Goal: Task Accomplishment & Management: Manage account settings

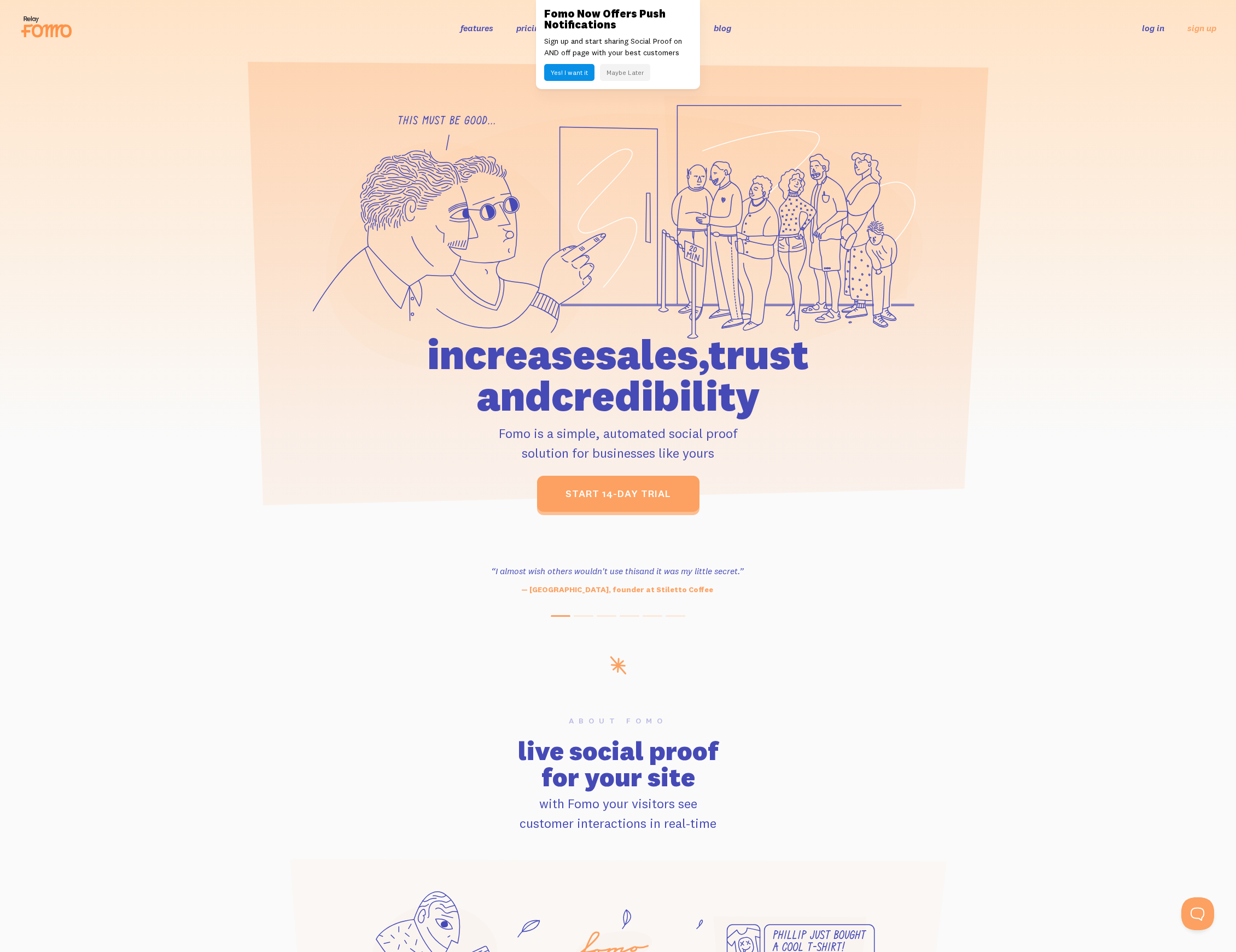
click at [1148, 32] on link "log in" at bounding box center [1153, 28] width 23 height 11
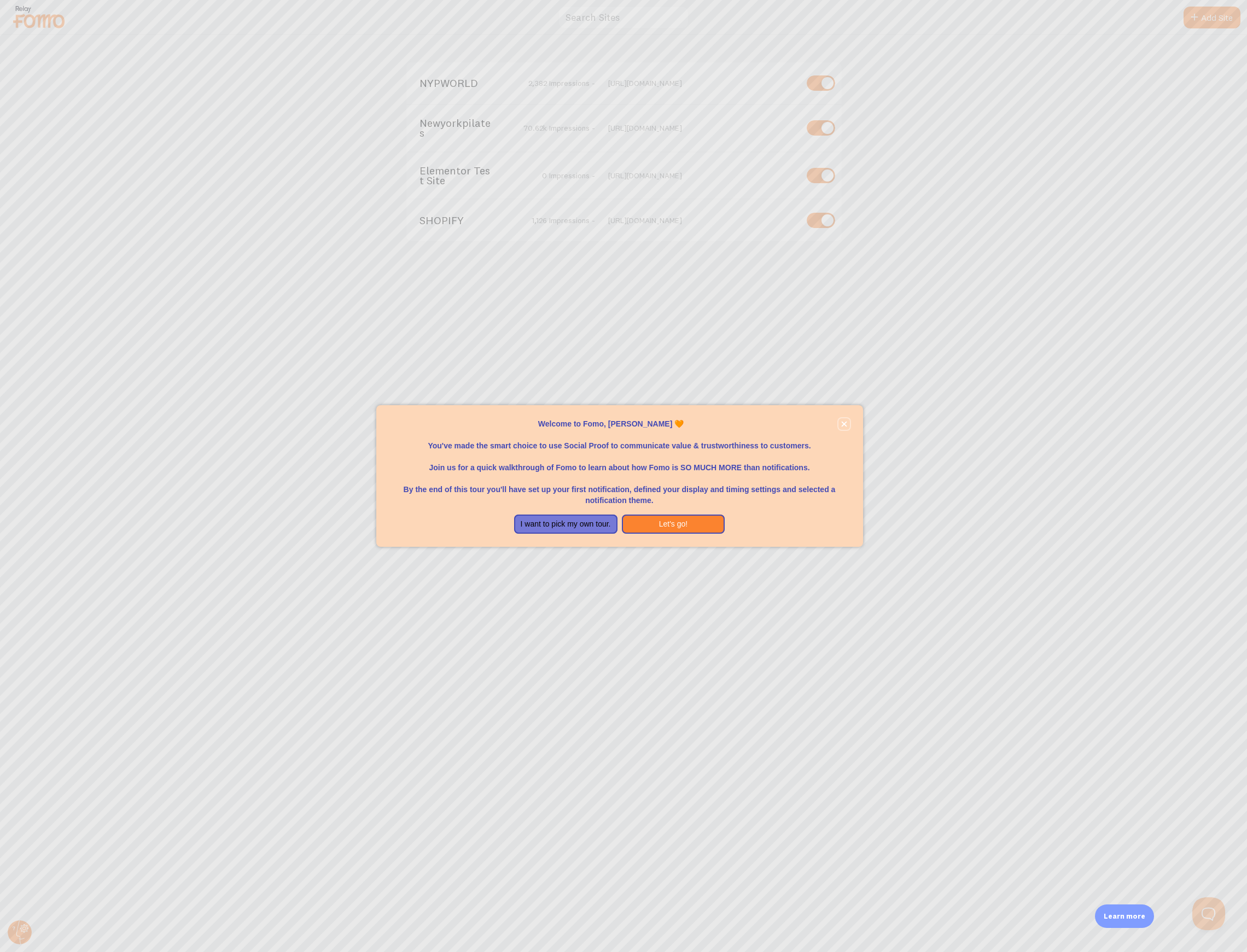
drag, startPoint x: 840, startPoint y: 425, endPoint x: 729, endPoint y: 267, distance: 193.1
click at [841, 425] on icon "close," at bounding box center [844, 424] width 6 height 6
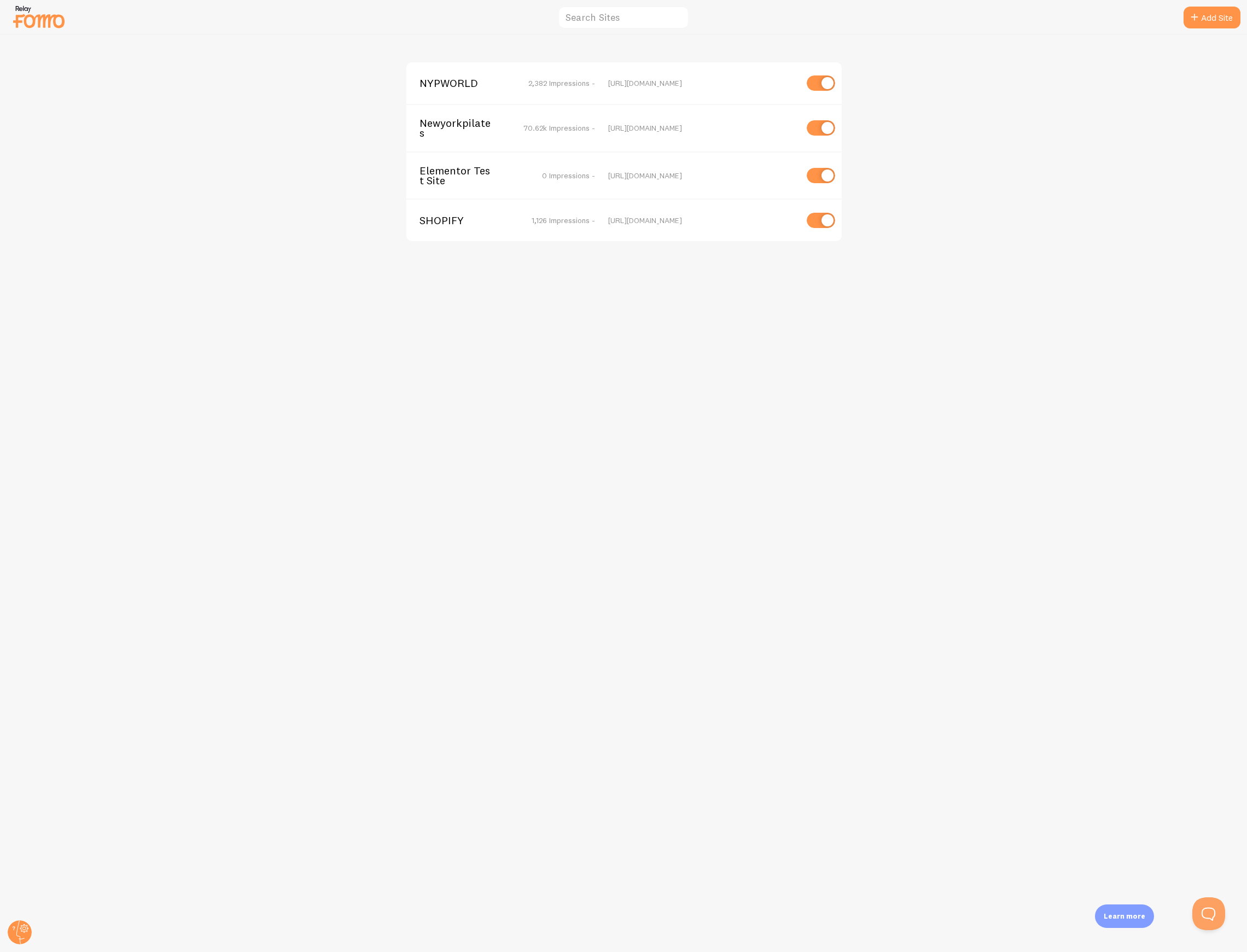
click at [455, 125] on span "Newyorkpilates" at bounding box center [463, 129] width 88 height 20
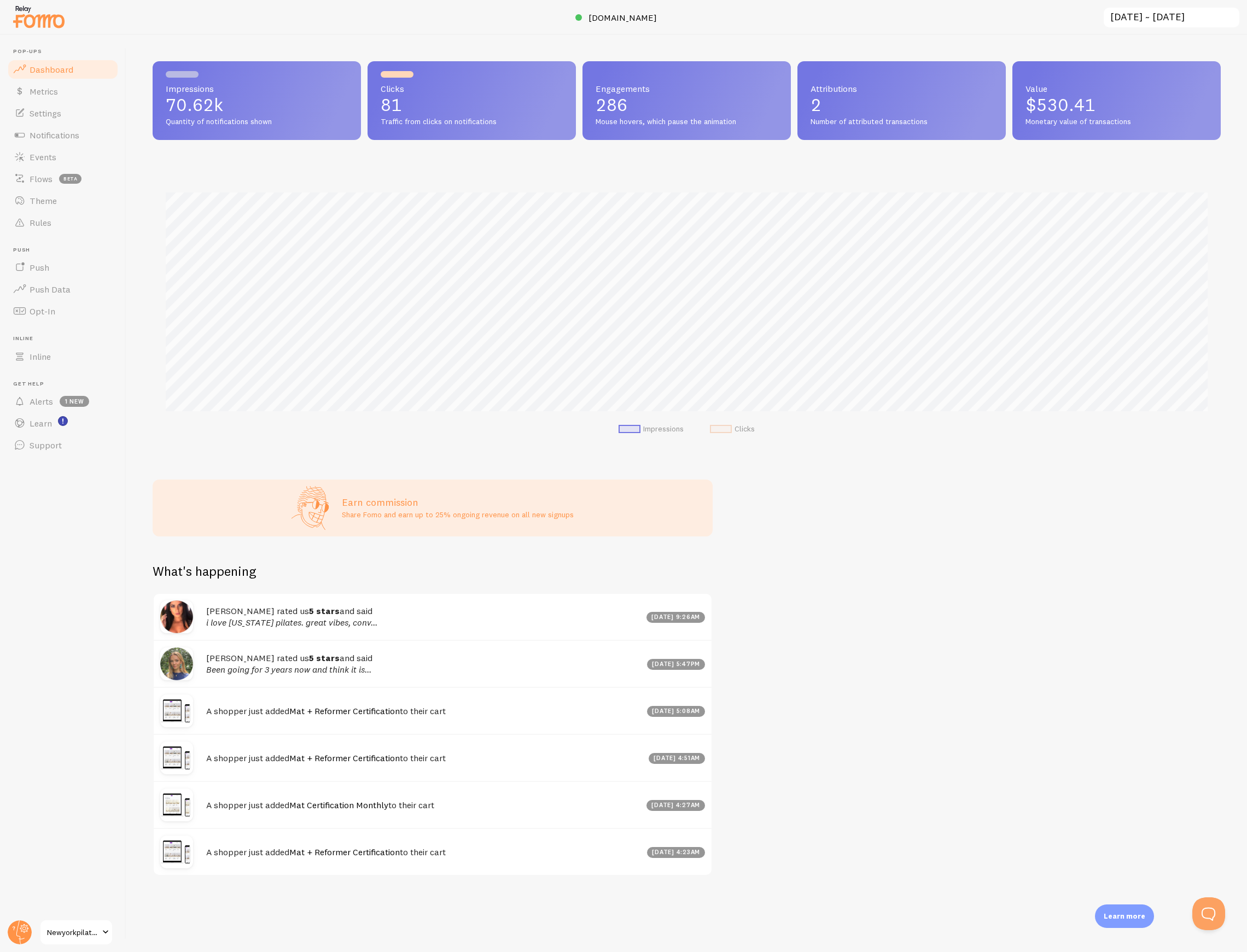
scroll to position [287, 1068]
click at [63, 136] on span "Notifications" at bounding box center [55, 135] width 50 height 11
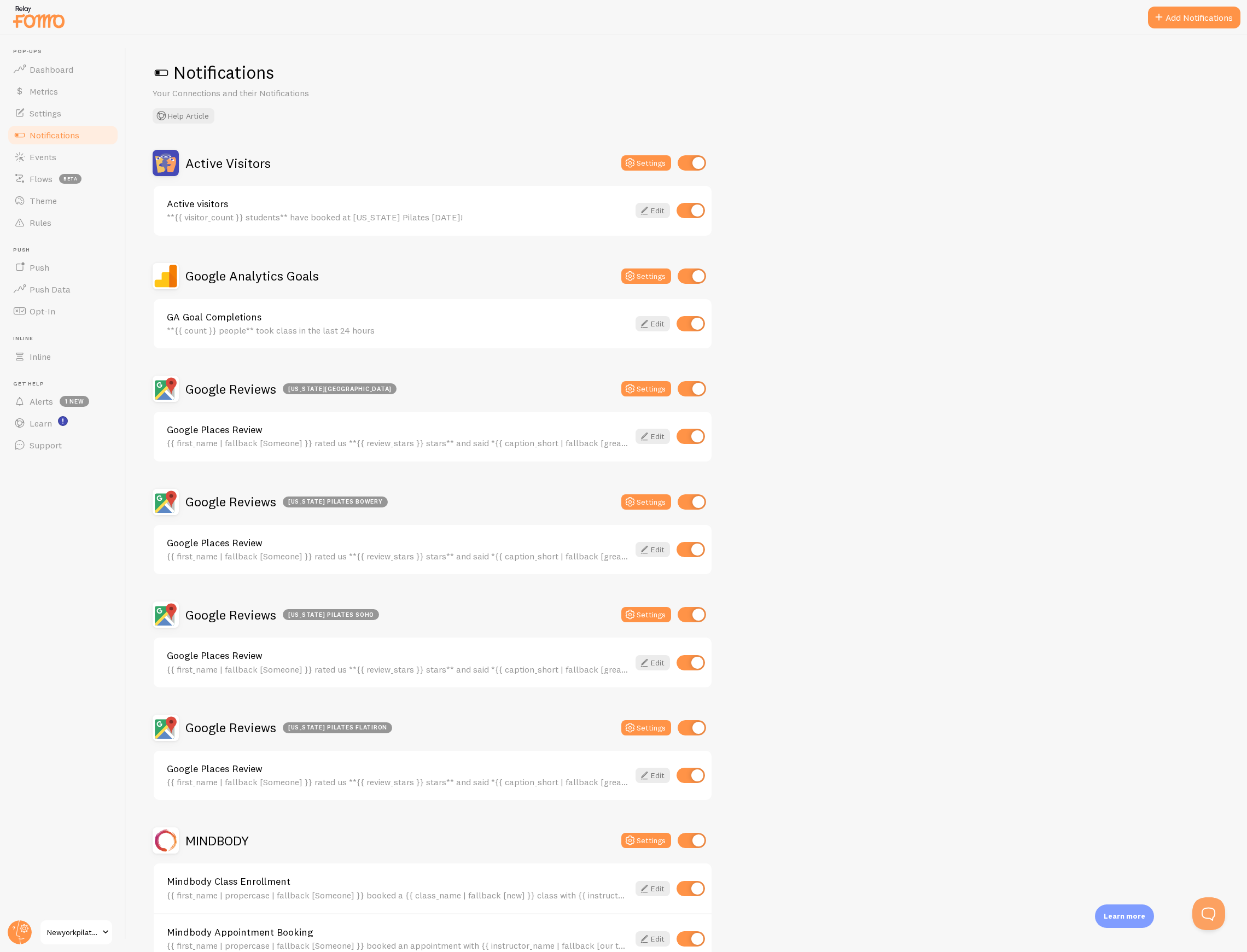
scroll to position [437, 0]
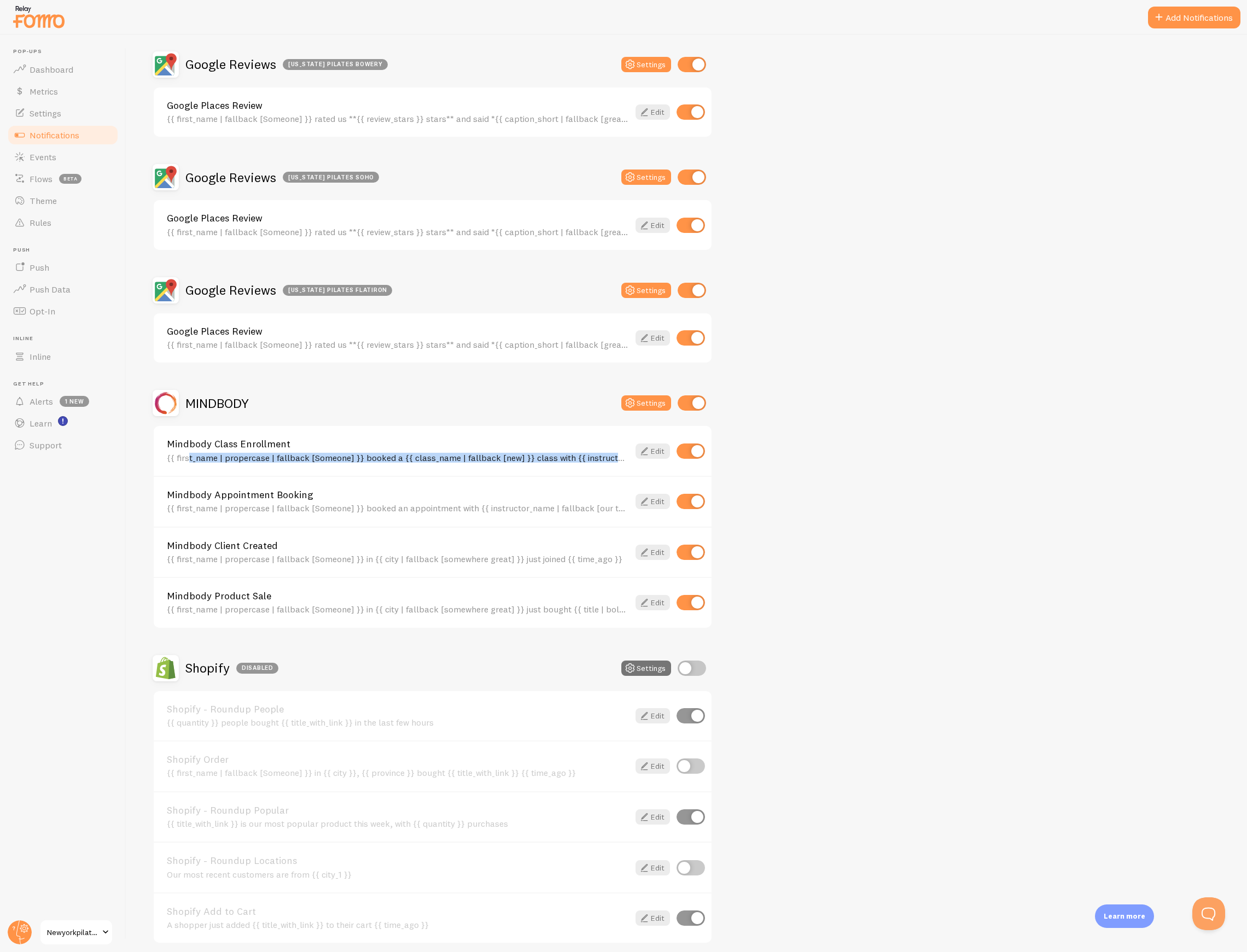
drag, startPoint x: 161, startPoint y: 457, endPoint x: 637, endPoint y: 461, distance: 476.0
click at [637, 461] on div "Mindbody Class Enrollment {{ first_name | propercase | fallback [Someone] }} bo…" at bounding box center [433, 451] width 558 height 50
drag, startPoint x: 637, startPoint y: 461, endPoint x: 644, endPoint y: 450, distance: 13.0
click at [644, 450] on icon at bounding box center [644, 450] width 13 height 13
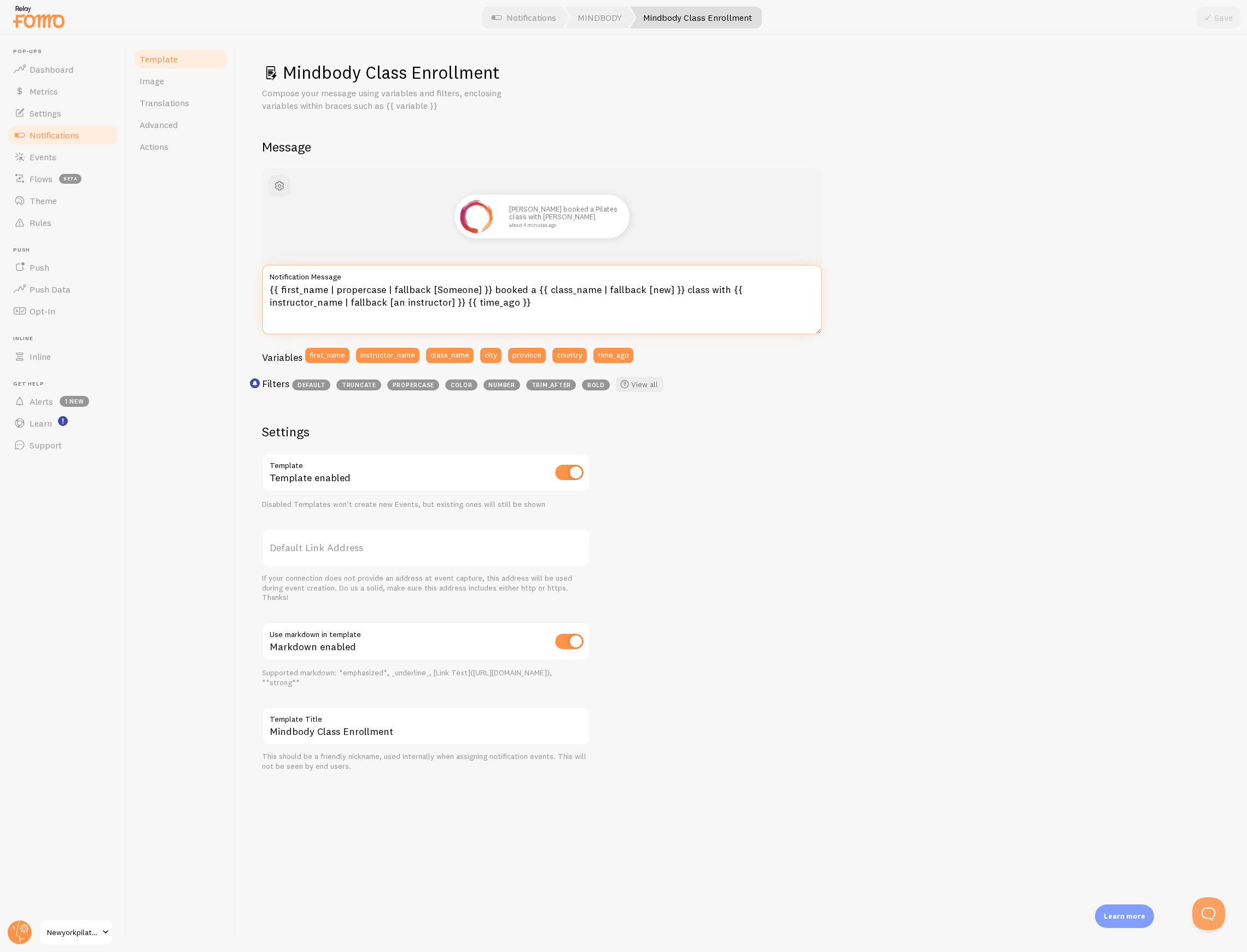
drag, startPoint x: 269, startPoint y: 290, endPoint x: 502, endPoint y: 319, distance: 234.8
click at [502, 319] on textarea "{{ first_name | propercase | fallback [Someone] }} booked a {{ class_name | fal…" at bounding box center [542, 300] width 560 height 70
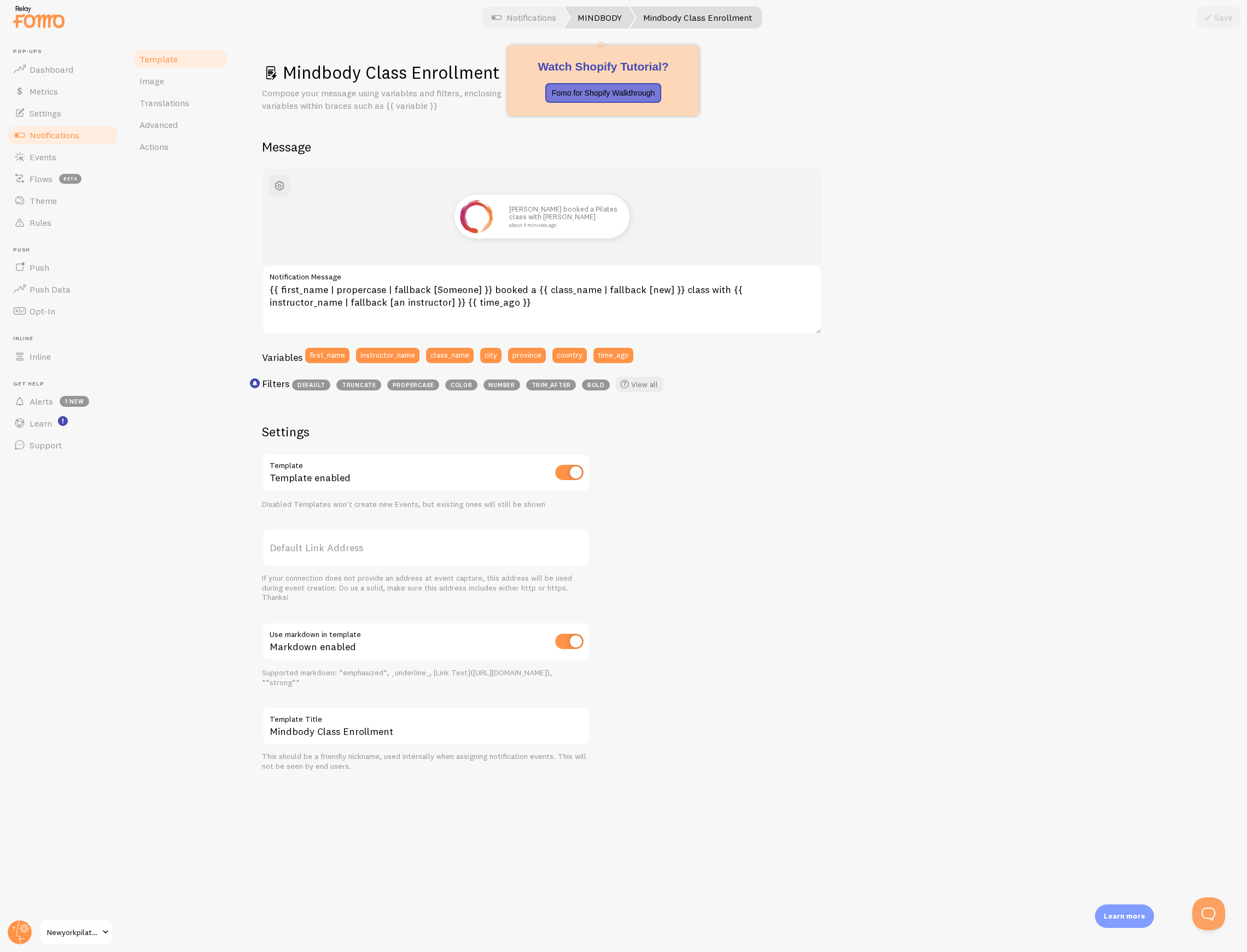
click at [600, 19] on link "MINDBODY" at bounding box center [599, 17] width 71 height 22
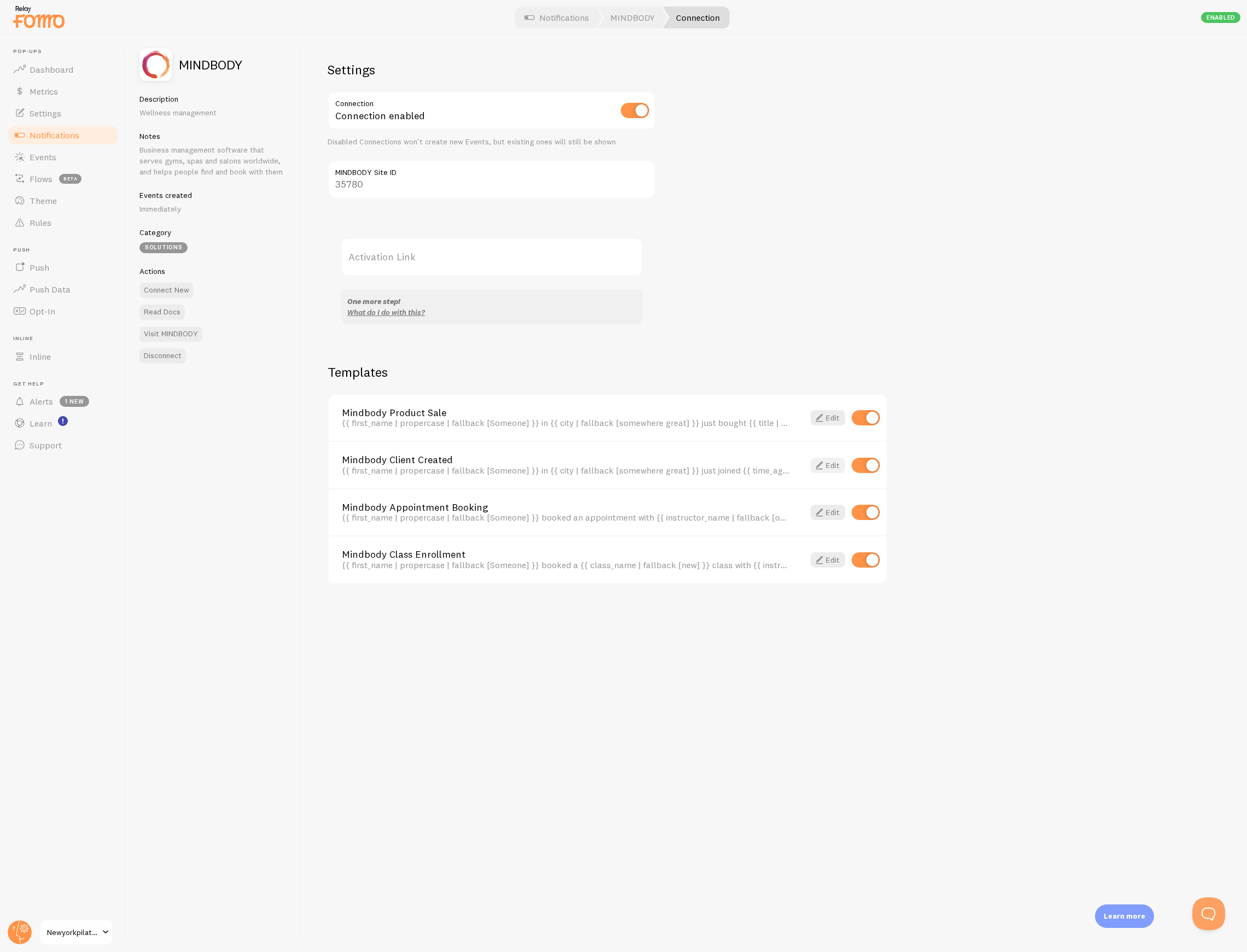
click at [824, 460] on span at bounding box center [819, 465] width 13 height 13
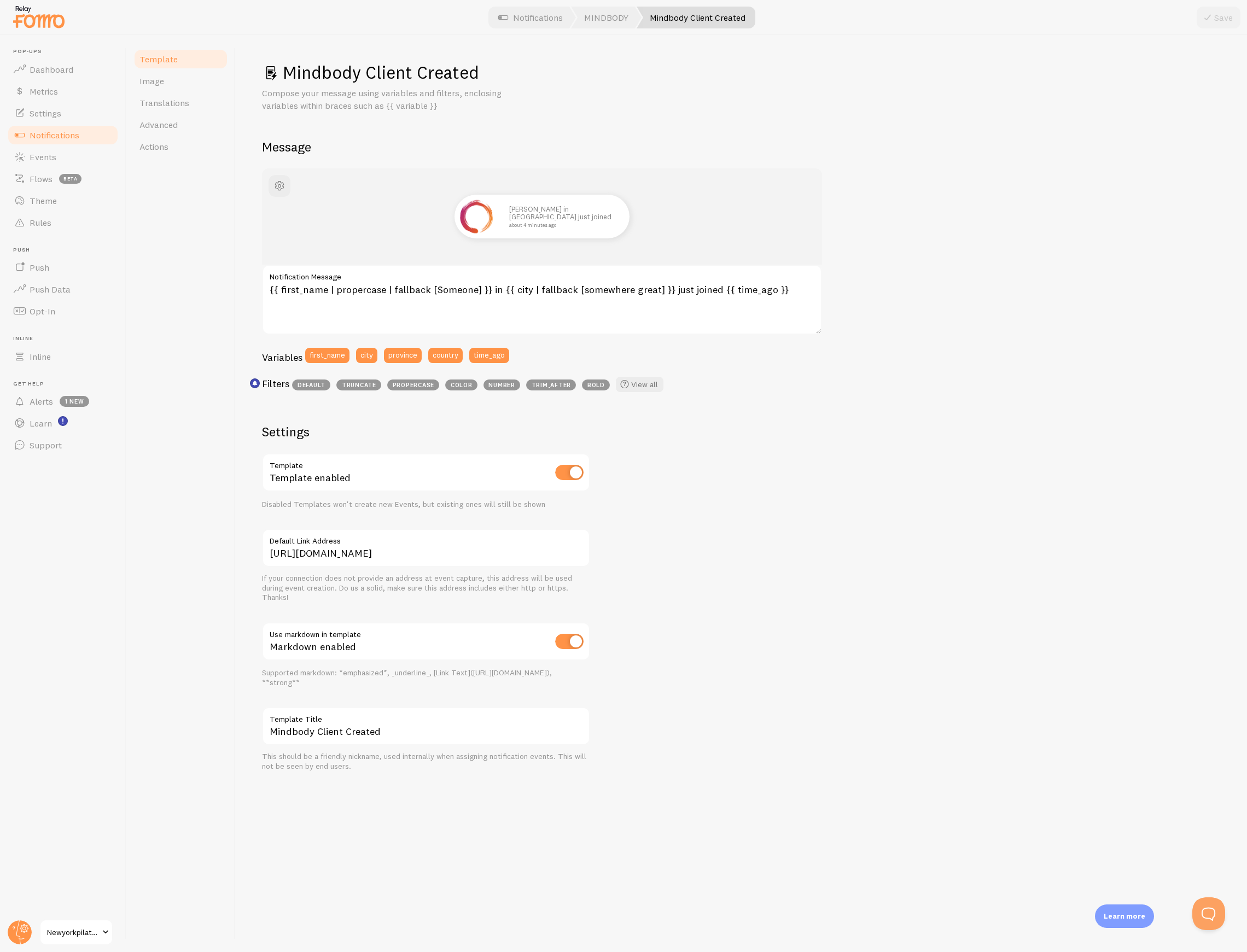
click at [423, 280] on label "Notification Message" at bounding box center [542, 274] width 560 height 19
click at [423, 280] on textarea "{{ first_name | propercase | fallback [Someone] }} in {{ city | fallback [somew…" at bounding box center [542, 300] width 560 height 70
click at [423, 280] on label "Notification Message" at bounding box center [542, 274] width 560 height 19
click at [423, 280] on textarea "{{ first_name | propercase | fallback [Someone] }} in {{ city | fallback [somew…" at bounding box center [542, 300] width 560 height 70
click at [420, 289] on textarea "{{ first_name | propercase | fallback [Someone] }} in {{ city | fallback [somew…" at bounding box center [542, 300] width 560 height 70
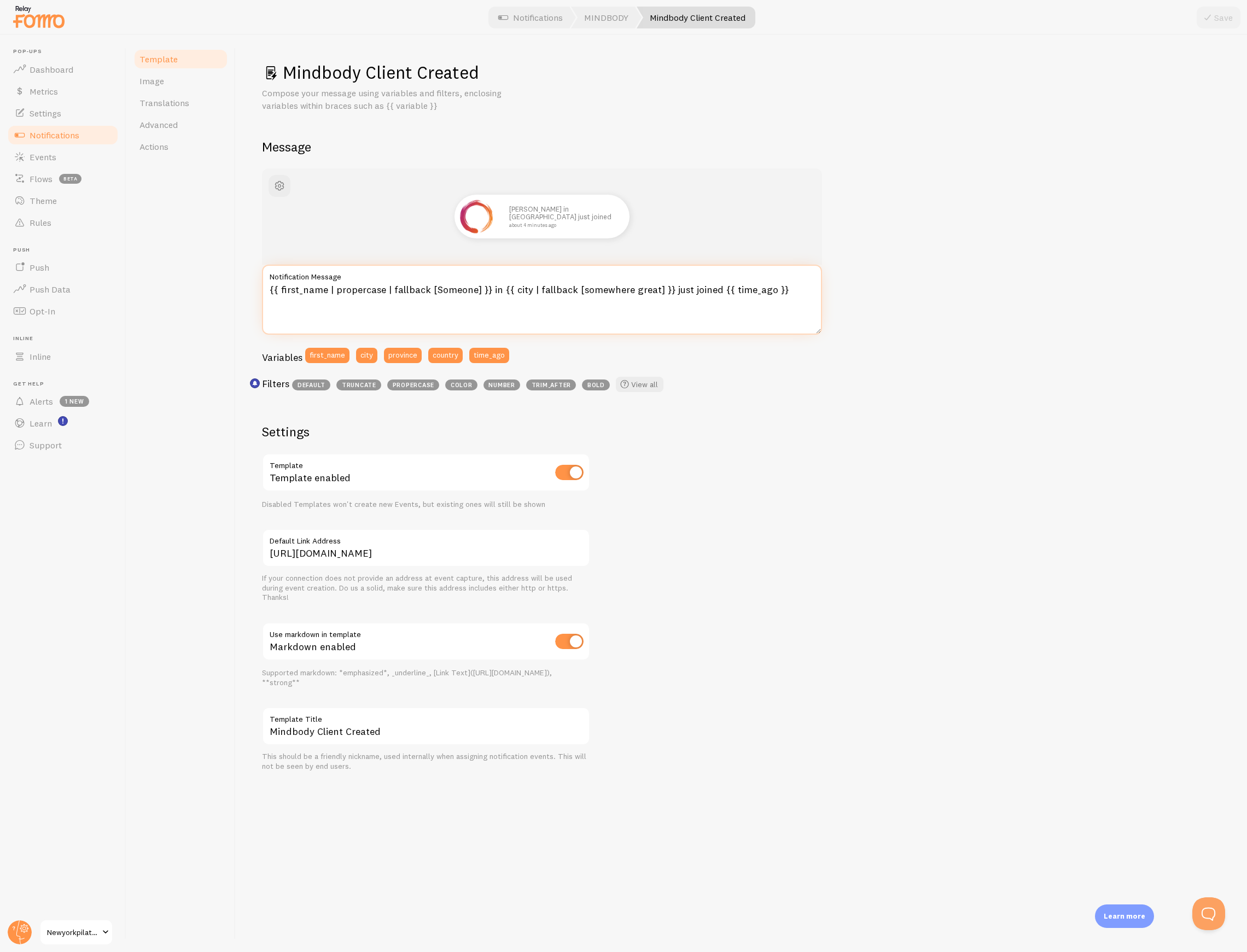
click at [420, 289] on textarea "{{ first_name | propercase | fallback [Someone] }} in {{ city | fallback [somew…" at bounding box center [542, 300] width 560 height 70
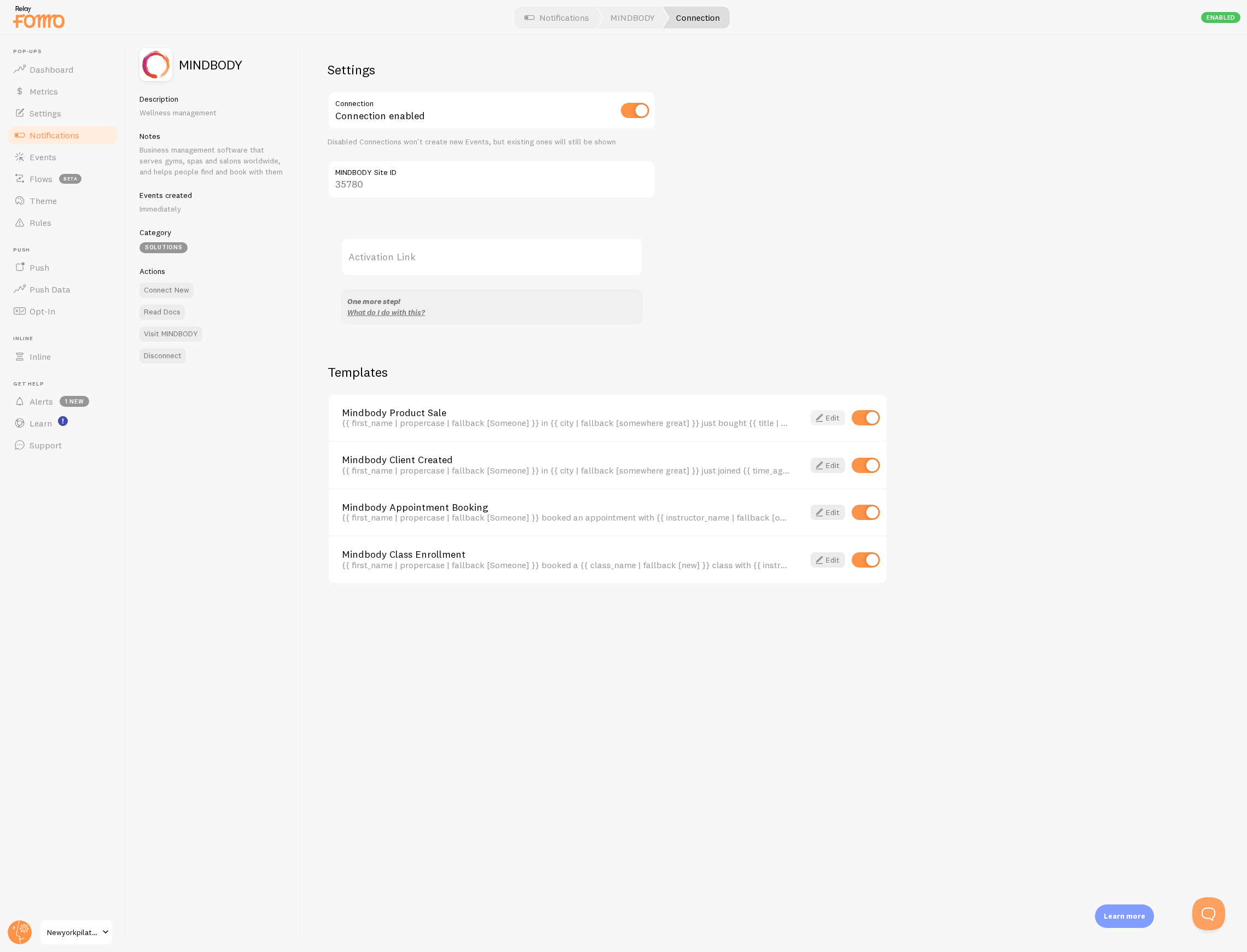
click at [828, 415] on link "Edit" at bounding box center [828, 418] width 34 height 16
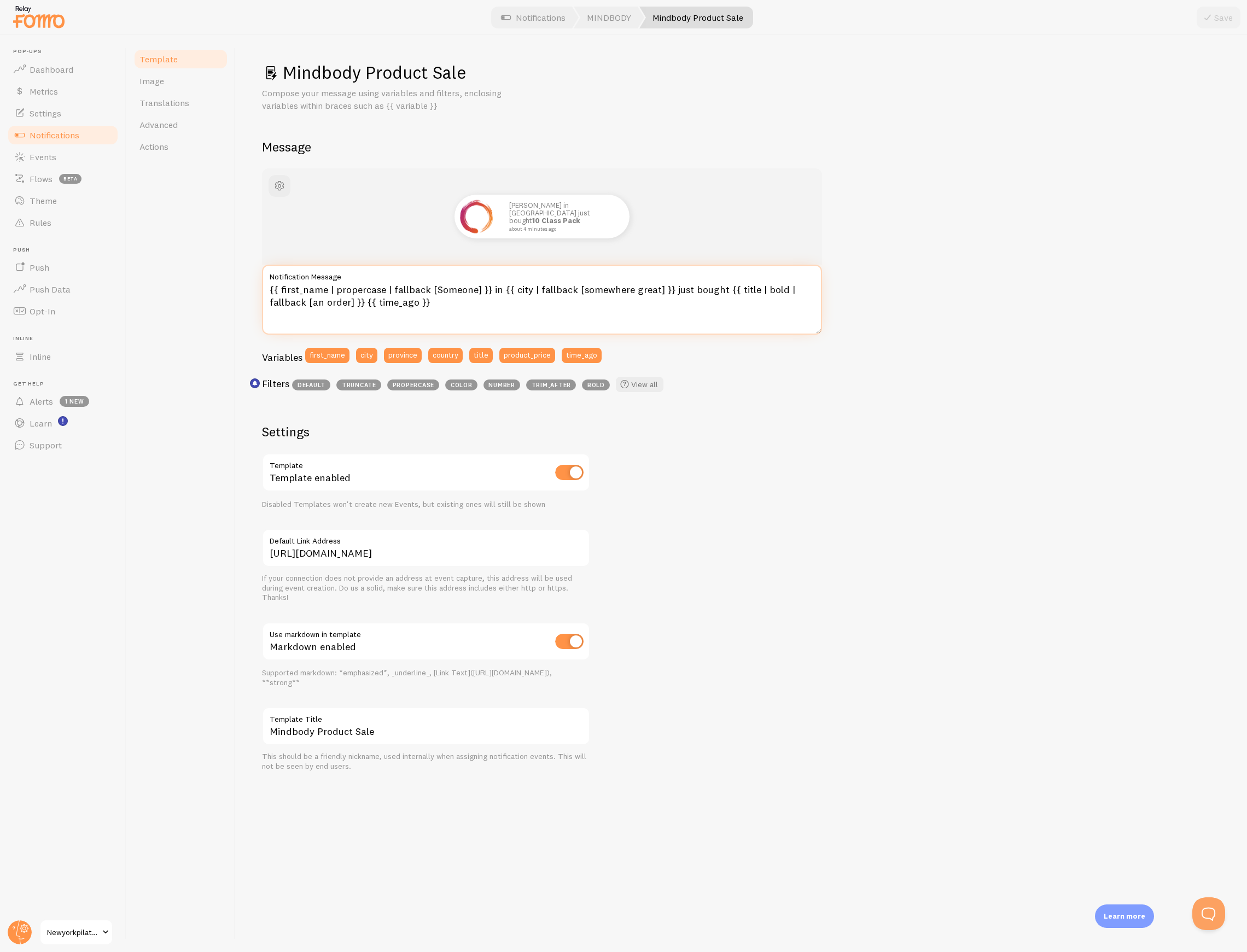
drag, startPoint x: 473, startPoint y: 309, endPoint x: 235, endPoint y: 293, distance: 238.5
click at [235, 293] on div "Template Image Translations Advanced Actions Mindbody Product Sale Compose your…" at bounding box center [687, 493] width 1121 height 917
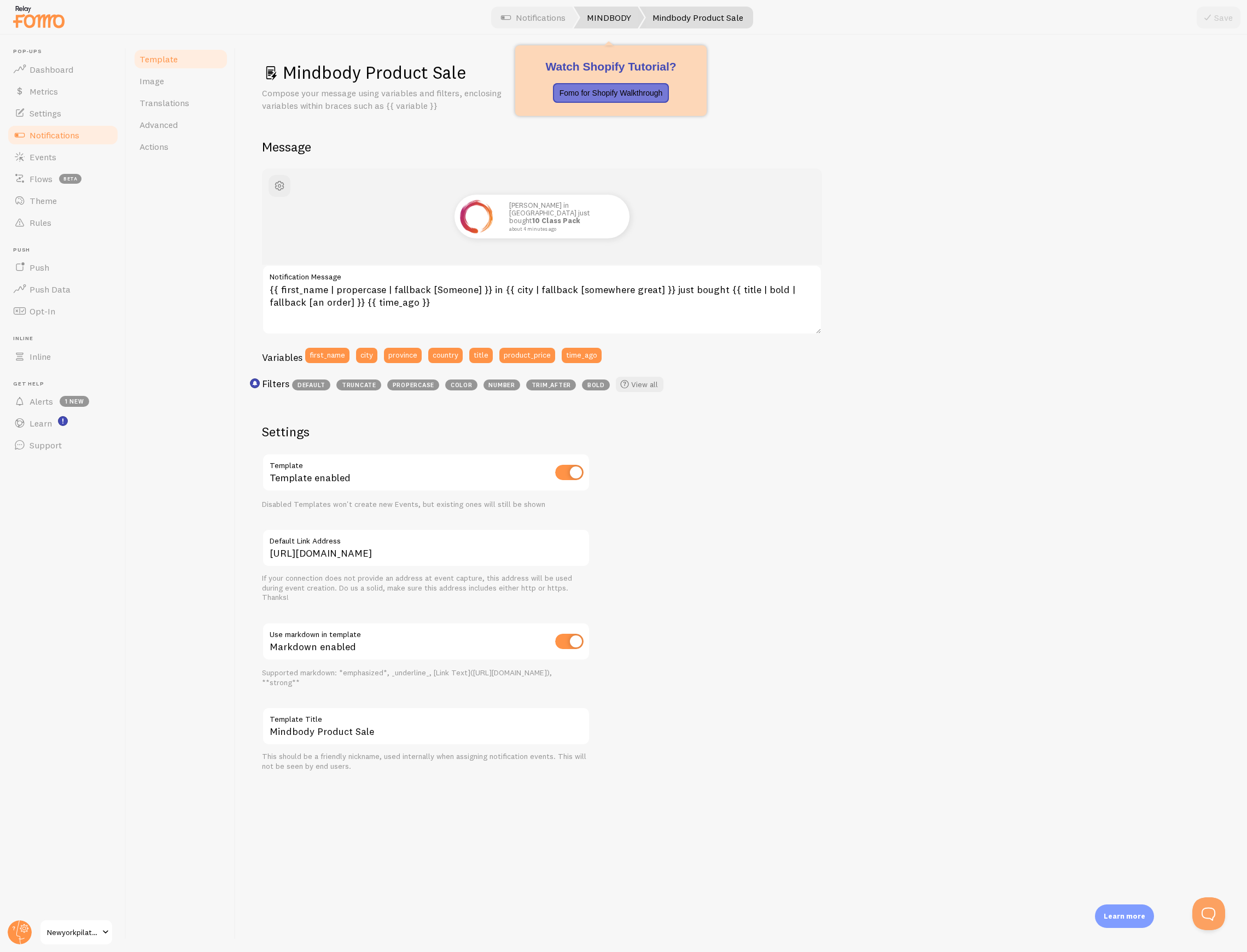
click at [608, 12] on link "MINDBODY" at bounding box center [609, 17] width 71 height 22
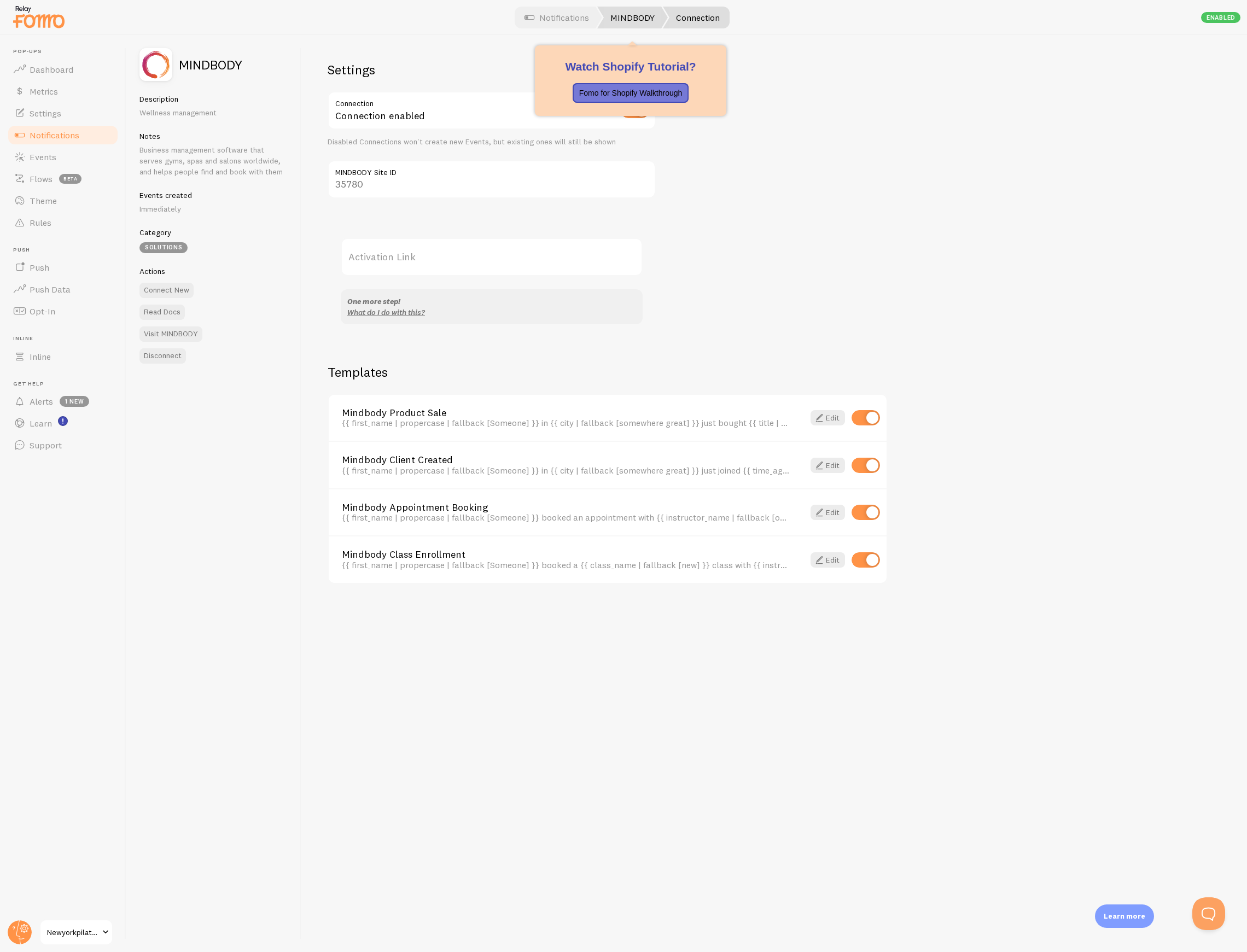
click at [616, 18] on link "MINDBODY" at bounding box center [632, 17] width 71 height 22
